Goal: Feedback & Contribution: Contribute content

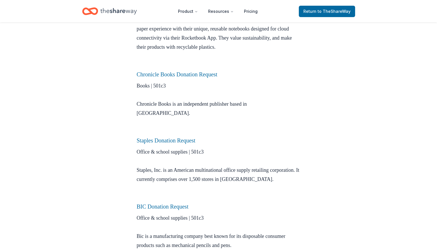
scroll to position [370, 0]
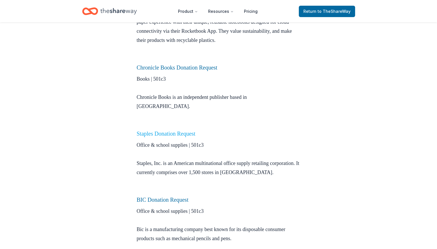
click at [171, 130] on link "Staples Donation Request" at bounding box center [166, 133] width 59 height 6
click at [163, 130] on link "Staples Donation Request" at bounding box center [166, 133] width 59 height 6
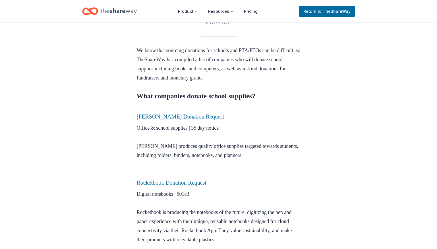
scroll to position [199, 0]
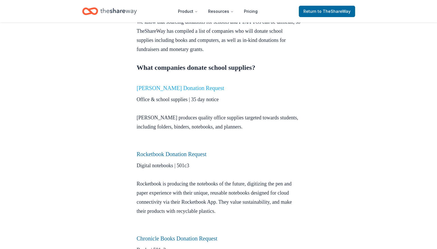
click at [166, 88] on link "Mead Donation Request" at bounding box center [181, 88] width 88 height 6
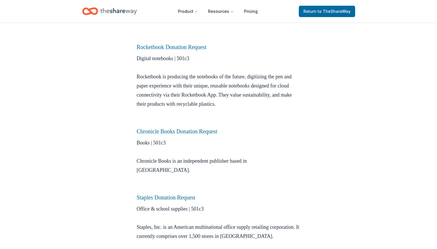
scroll to position [313, 0]
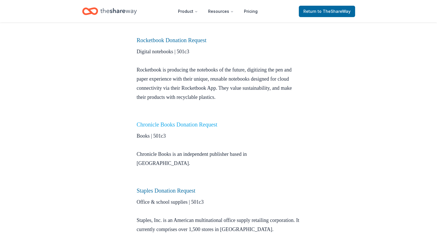
click at [183, 124] on link "Chronicle Books Donation Request" at bounding box center [177, 124] width 81 height 6
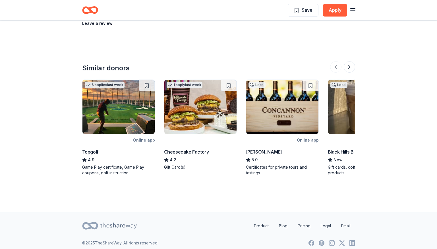
scroll to position [573, 0]
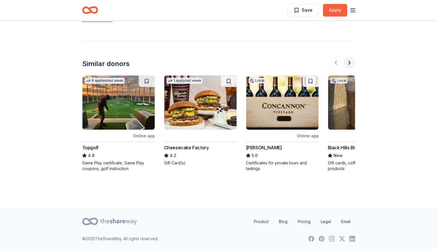
click at [349, 63] on button at bounding box center [349, 62] width 11 height 11
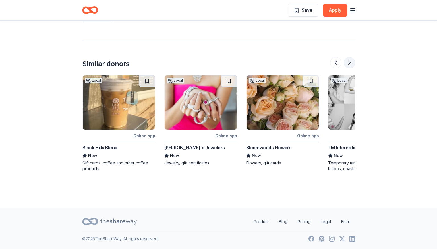
scroll to position [0, 246]
click at [349, 63] on button at bounding box center [349, 62] width 11 height 11
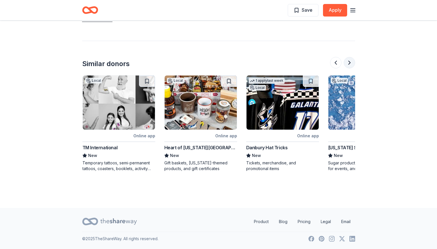
scroll to position [0, 492]
click at [337, 61] on button at bounding box center [335, 62] width 11 height 11
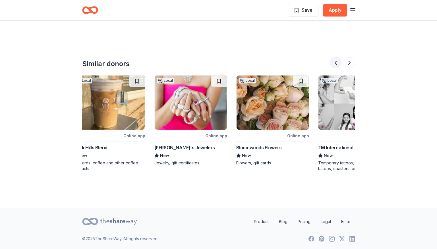
click at [337, 61] on button at bounding box center [335, 62] width 11 height 11
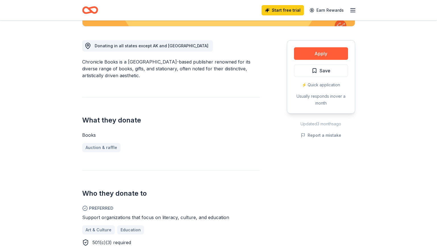
scroll to position [0, 0]
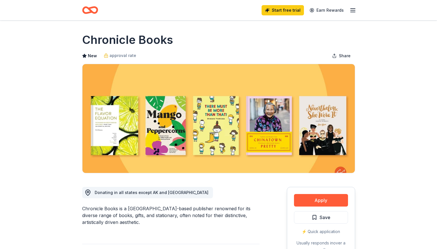
click at [355, 9] on icon "button" at bounding box center [353, 10] width 7 height 7
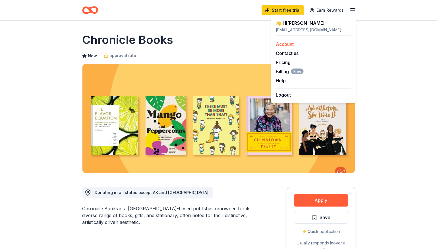
click at [286, 42] on link "Account" at bounding box center [285, 44] width 18 height 6
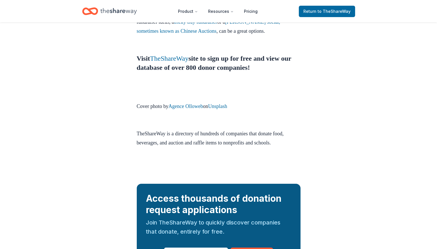
scroll to position [1991, 0]
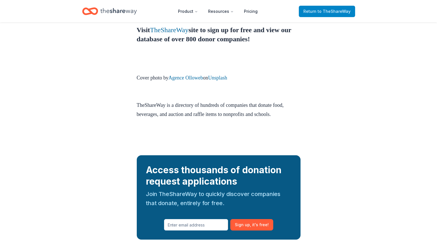
click at [330, 12] on span "to TheShareWay" at bounding box center [334, 11] width 33 height 5
click at [330, 11] on span "to TheShareWay" at bounding box center [334, 11] width 33 height 5
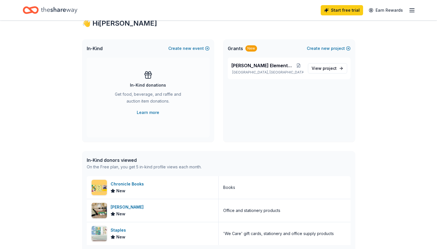
scroll to position [114, 0]
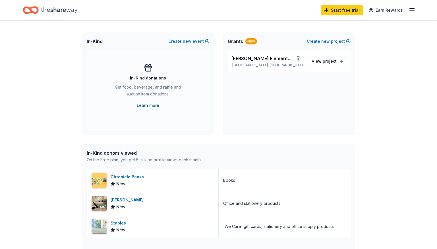
click at [144, 104] on link "Learn more" at bounding box center [148, 105] width 22 height 7
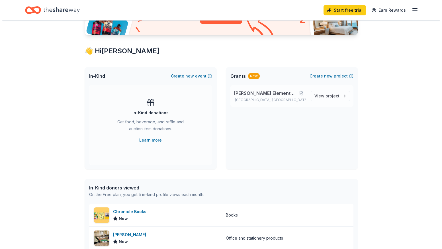
scroll to position [85, 0]
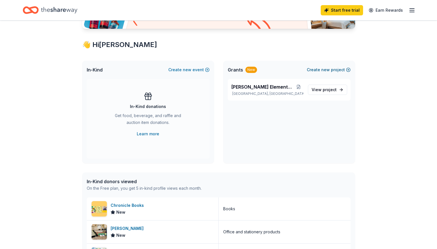
click at [325, 70] on span "new" at bounding box center [325, 69] width 9 height 7
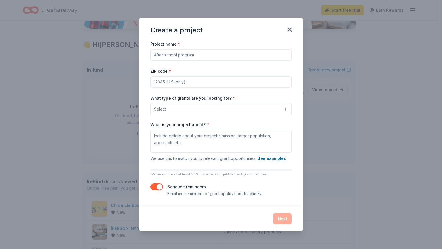
click at [205, 55] on input "Project name *" at bounding box center [220, 54] width 141 height 11
type input "New Shade Structure for [PERSON_NAME] Elementary School students"
type input "92530"
click at [148, 109] on div "Project name * New Shade Structure for Withrow Elementary School students ZIP c…" at bounding box center [221, 122] width 164 height 165
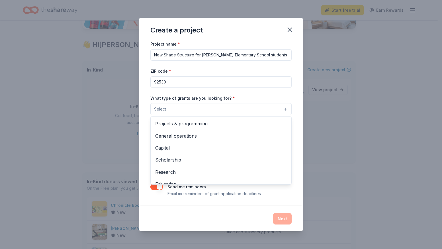
click at [166, 110] on button "Select" at bounding box center [220, 109] width 141 height 12
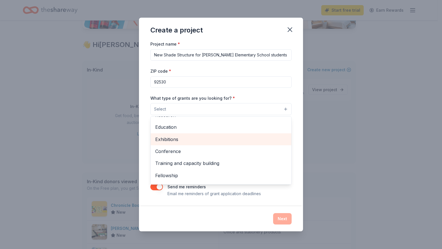
scroll to position [67, 0]
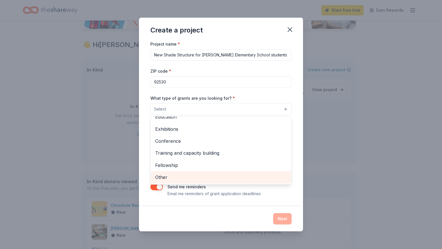
click at [169, 178] on span "Other" at bounding box center [220, 176] width 131 height 7
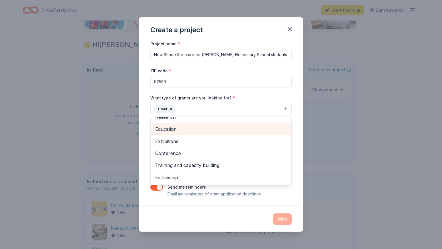
click at [174, 129] on span "Education" at bounding box center [220, 128] width 131 height 7
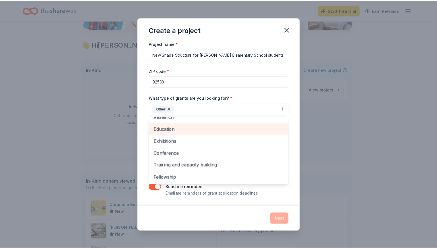
scroll to position [43, 0]
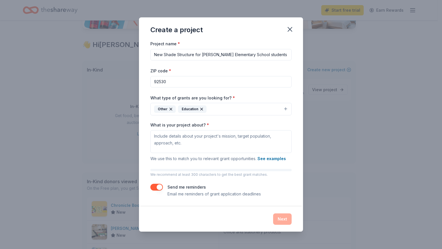
click at [170, 107] on icon "button" at bounding box center [170, 109] width 5 height 5
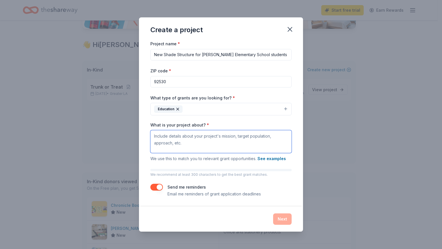
click at [172, 137] on textarea "What is your project about? *" at bounding box center [220, 141] width 141 height 23
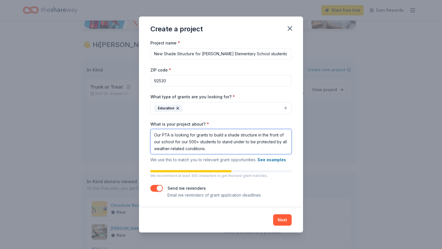
click at [166, 141] on textarea "Our PTA is looking for grants to build a shade structure in the front of our sc…" at bounding box center [220, 141] width 141 height 25
click at [220, 141] on textarea "Our PTA is looking for grants to build a shade structure in the front of our el…" at bounding box center [220, 141] width 141 height 25
type textarea "Our PTA is looking for grants to build a shade structure in the front of our el…"
click at [281, 221] on button "Next" at bounding box center [282, 219] width 18 height 11
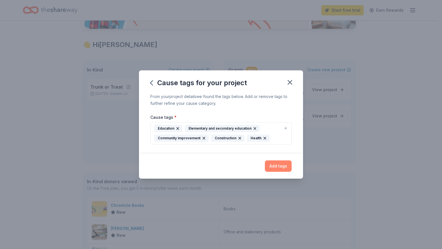
click at [282, 168] on button "Add tags" at bounding box center [278, 165] width 27 height 11
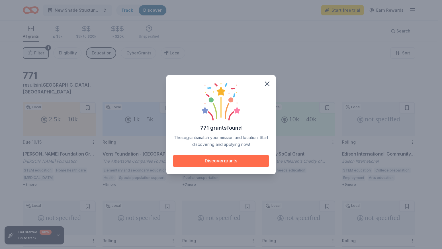
click at [230, 160] on button "Discover grants" at bounding box center [221, 160] width 96 height 13
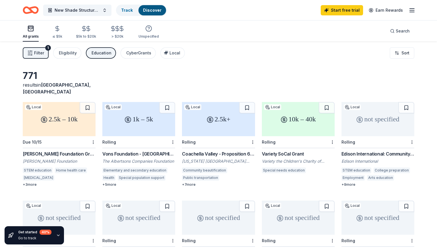
click at [32, 182] on div "+ 3 more" at bounding box center [59, 184] width 73 height 5
click at [285, 117] on div "10k – 40k" at bounding box center [298, 119] width 73 height 34
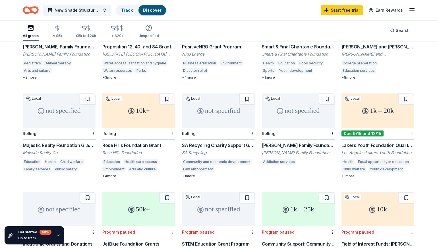
scroll to position [199, 0]
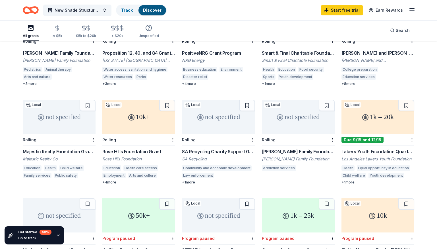
click at [374, 112] on div "1k – 20k" at bounding box center [378, 117] width 73 height 34
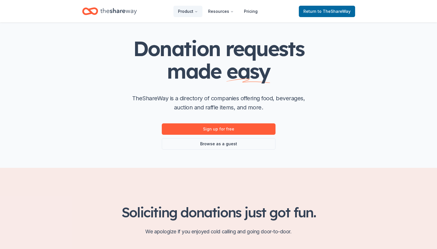
scroll to position [28, 0]
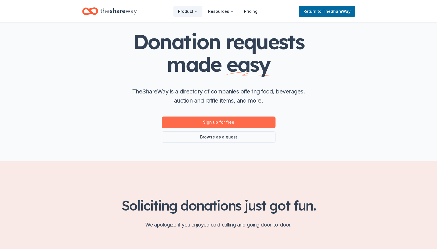
click at [218, 121] on link "Sign up for free" at bounding box center [219, 121] width 114 height 11
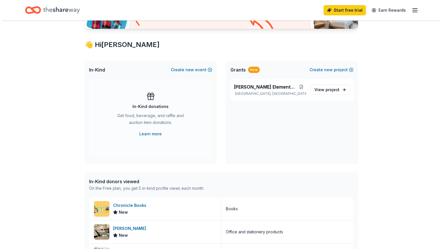
scroll to position [114, 0]
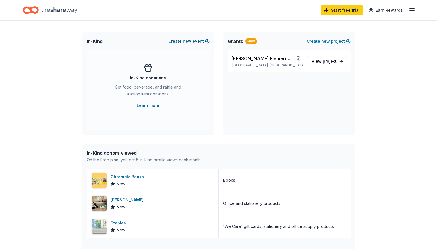
click at [207, 40] on button "Create new event" at bounding box center [188, 41] width 41 height 7
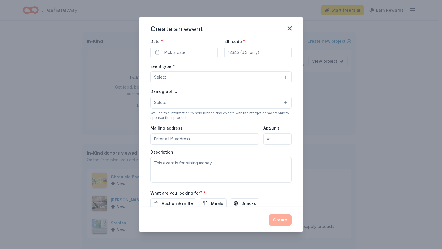
scroll to position [57, 0]
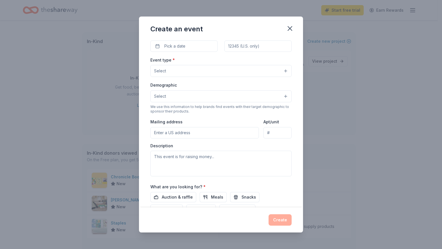
click at [188, 72] on button "Select" at bounding box center [220, 71] width 141 height 12
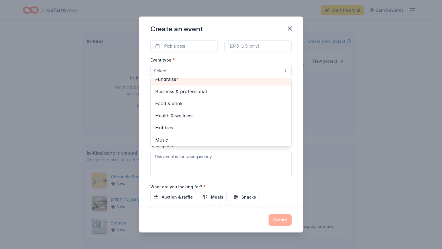
scroll to position [0, 0]
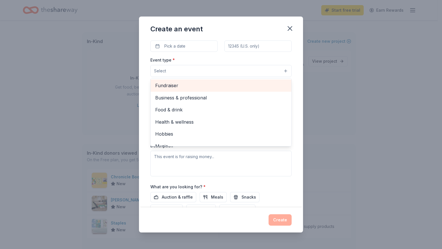
click at [178, 86] on span "Fundraiser" at bounding box center [220, 85] width 131 height 7
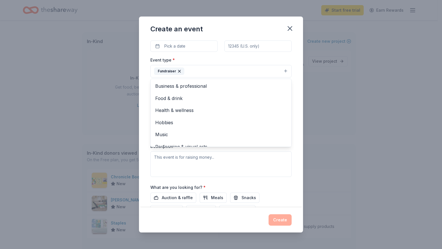
click at [141, 73] on div "Event name * 0 /100 Event website Attendance * Date * Pick a date ZIP code * Ev…" at bounding box center [221, 123] width 164 height 168
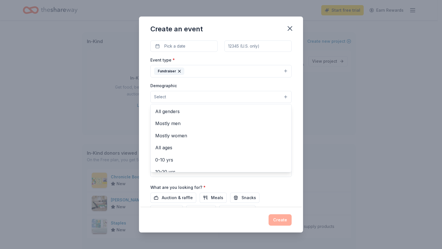
click at [156, 95] on span "Select" at bounding box center [160, 96] width 12 height 7
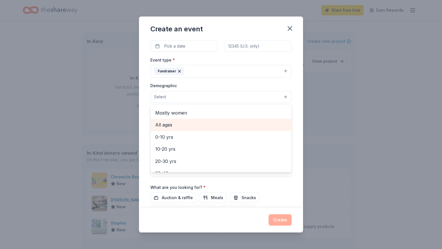
scroll to position [28, 0]
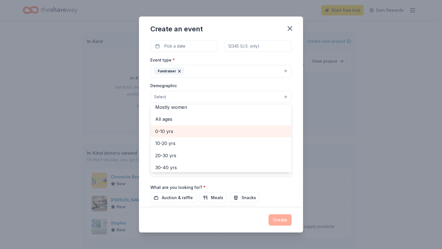
click at [170, 130] on span "0-10 yrs" at bounding box center [220, 130] width 131 height 7
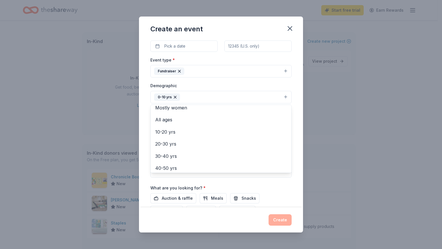
click at [144, 126] on div "Event name * 0 /100 Event website Attendance * Date * Pick a date ZIP code * Ev…" at bounding box center [221, 123] width 164 height 168
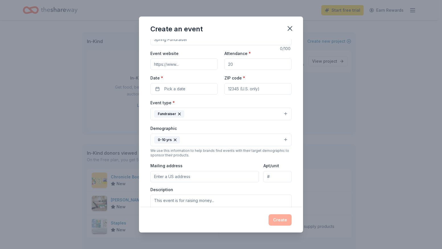
scroll to position [0, 0]
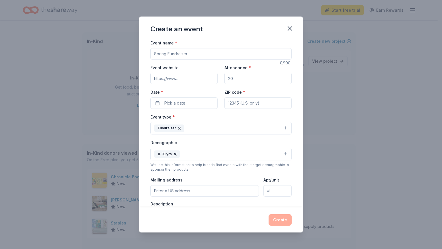
click at [166, 79] on input "Event website" at bounding box center [183, 78] width 67 height 11
type input "none"
click at [189, 53] on input "Event name *" at bounding box center [220, 53] width 141 height 11
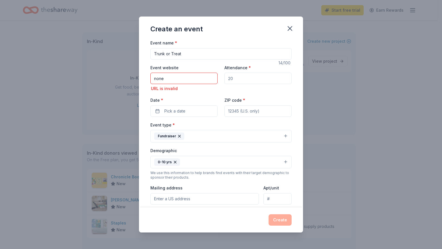
type input "Trunk or Treat"
click at [234, 79] on input "Attendance *" at bounding box center [257, 78] width 67 height 11
type input "300"
click at [221, 92] on div "Event website none URL is invalid Attendance * 300 Date * Pick a date ZIP code *" at bounding box center [220, 90] width 141 height 53
click at [183, 110] on span "Pick a date" at bounding box center [174, 111] width 21 height 7
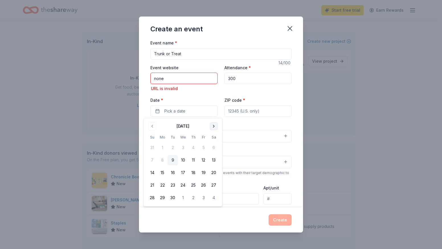
click at [215, 124] on button "Go to next month" at bounding box center [214, 126] width 8 height 8
click at [193, 197] on button "30" at bounding box center [193, 197] width 10 height 10
click at [252, 111] on input "ZIP code *" at bounding box center [257, 110] width 67 height 11
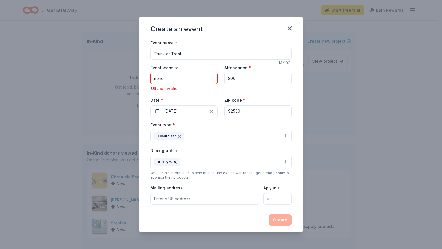
type input "92530"
click at [335, 100] on div "Create an event Event name * Trunk or Treat 14 /100 Event website none URL is i…" at bounding box center [221, 124] width 442 height 249
click at [181, 199] on input "Mailing address" at bounding box center [204, 198] width 108 height 11
type input "30100 Audelo Street, Lake Elsinore, CA, 92530"
click at [182, 79] on input "none" at bounding box center [183, 78] width 67 height 11
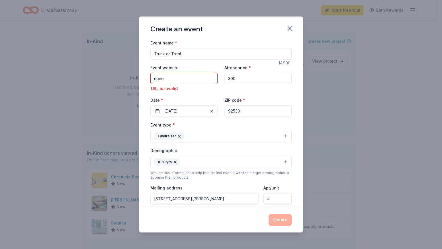
drag, startPoint x: 182, startPoint y: 79, endPoint x: 139, endPoint y: 81, distance: 42.7
click at [139, 81] on div "Event name * Trunk or Treat 14 /100 Event website none URL is invalid Attendanc…" at bounding box center [221, 123] width 164 height 168
click at [190, 79] on input "none" at bounding box center [183, 78] width 67 height 11
drag, startPoint x: 173, startPoint y: 78, endPoint x: 143, endPoint y: 79, distance: 30.2
click at [143, 79] on div "Event name * Trunk or Treat 14 /100 Event website none URL is invalid Attendanc…" at bounding box center [221, 123] width 164 height 168
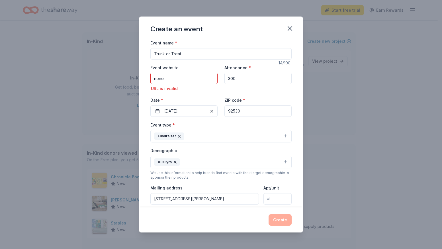
paste input "https://wth.leusd.k12.ca.us/"
type input "https://wth.leusd.k12.ca.us/"
click at [333, 87] on div "Create an event Event name * Trunk or Treat 14 /100 Event website https://wth.l…" at bounding box center [221, 124] width 442 height 249
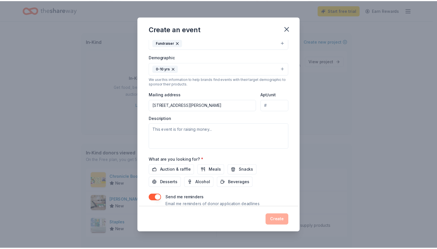
scroll to position [105, 0]
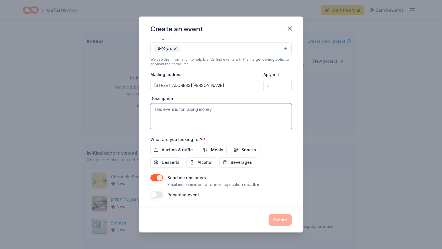
click at [174, 112] on textarea at bounding box center [220, 116] width 141 height 26
click at [218, 103] on div "Description" at bounding box center [220, 113] width 141 height 34
click at [191, 110] on textarea at bounding box center [220, 116] width 141 height 26
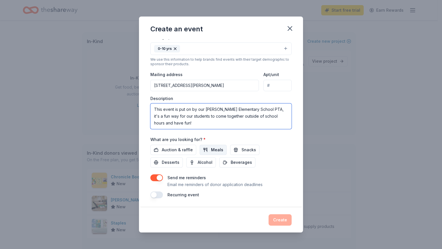
type textarea "This event is put on by our Withrow Elementary School PTA, it's a fun way for o…"
click at [211, 149] on span "Meals" at bounding box center [217, 149] width 12 height 7
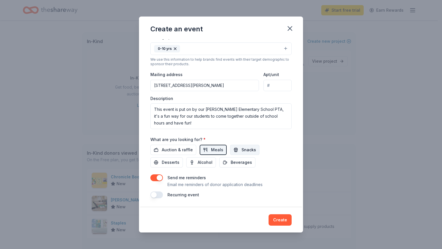
click at [235, 150] on button "Snacks" at bounding box center [244, 150] width 29 height 10
click at [175, 161] on span "Desserts" at bounding box center [171, 162] width 18 height 7
click at [284, 220] on button "Create" at bounding box center [279, 219] width 23 height 11
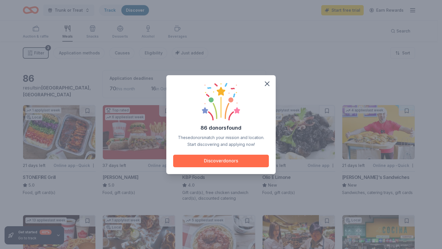
click at [222, 163] on button "Discover donors" at bounding box center [221, 160] width 96 height 13
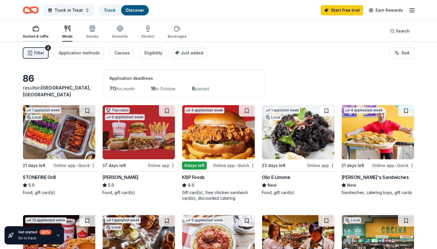
click at [30, 34] on div "Auction & raffle" at bounding box center [36, 32] width 26 height 14
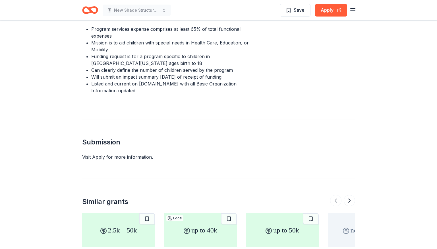
scroll to position [283, 0]
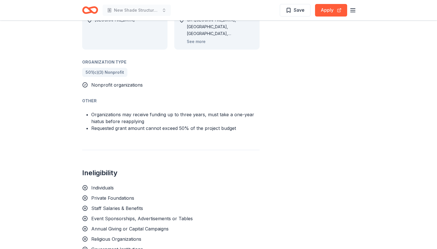
scroll to position [313, 0]
